Goal: Information Seeking & Learning: Compare options

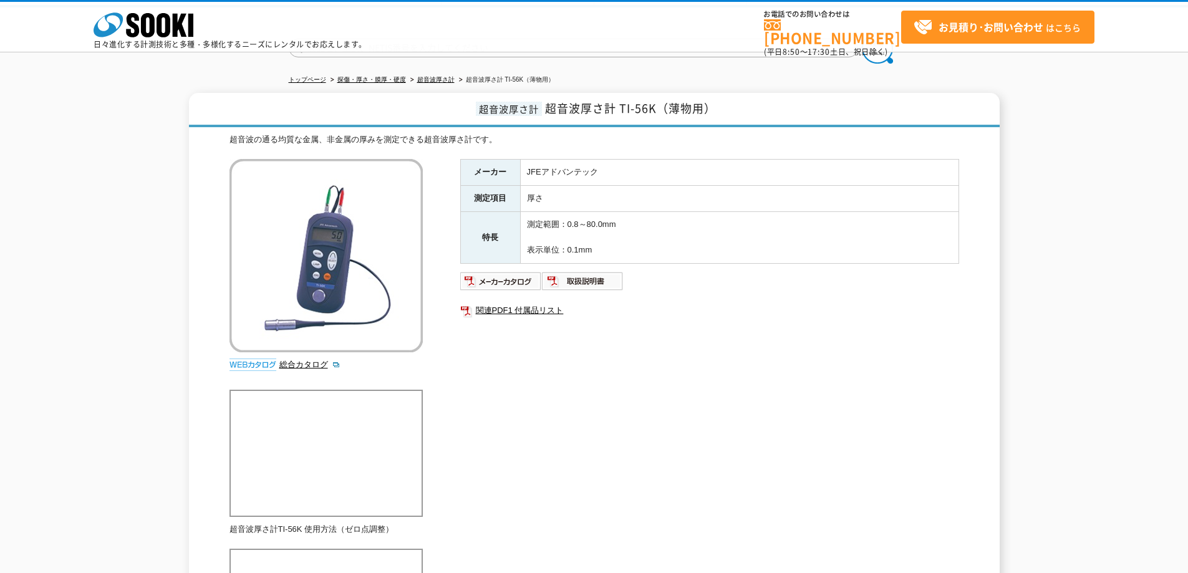
scroll to position [2, 0]
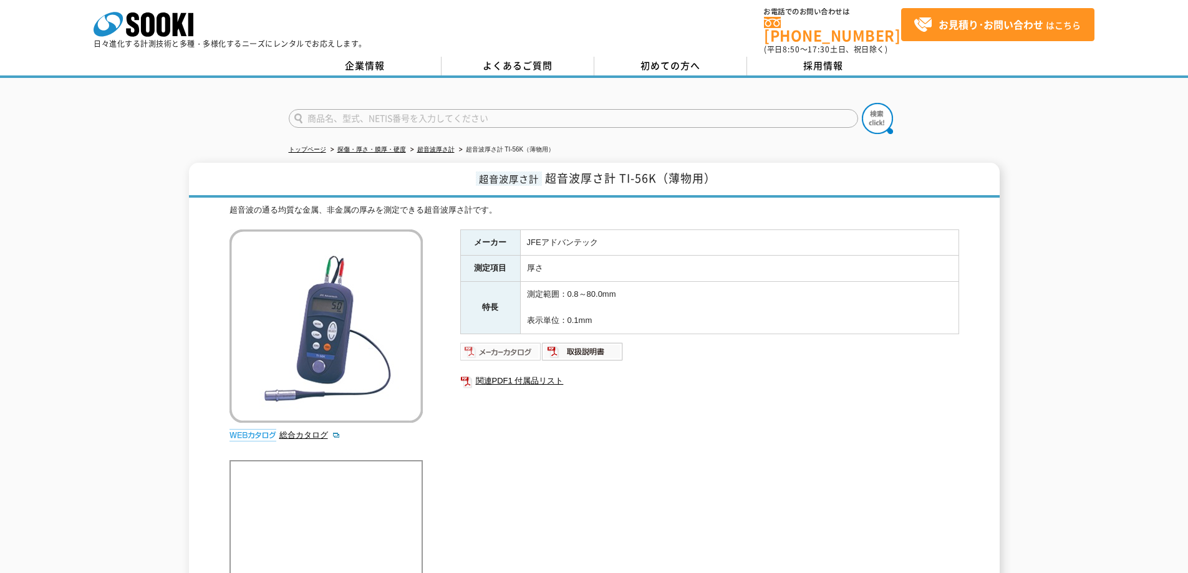
click at [503, 342] on img at bounding box center [501, 352] width 82 height 20
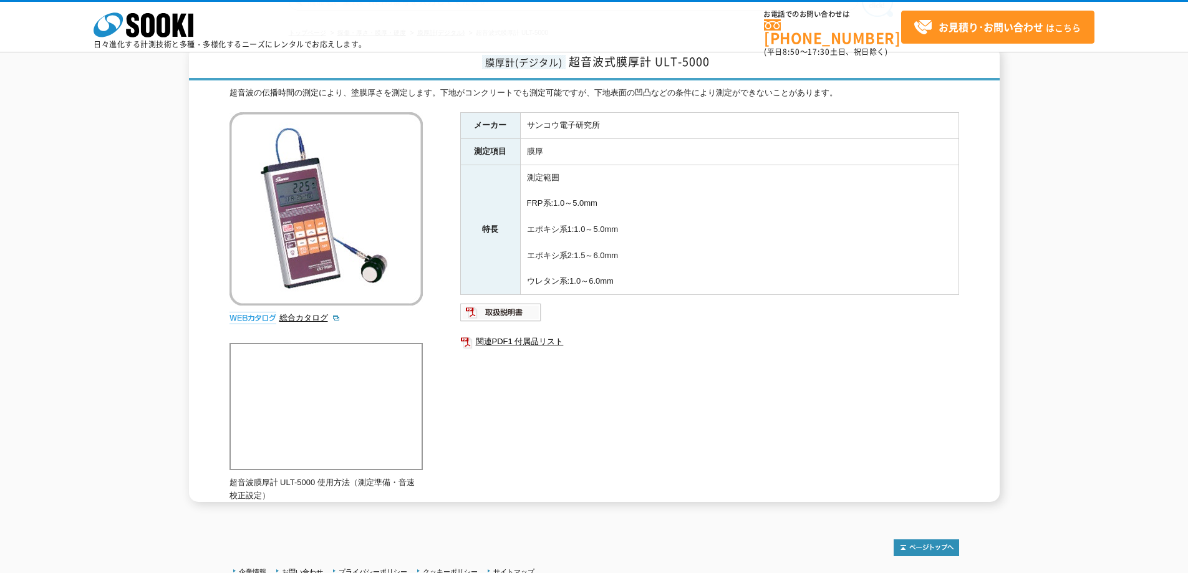
scroll to position [168, 0]
